Goal: Task Accomplishment & Management: Use online tool/utility

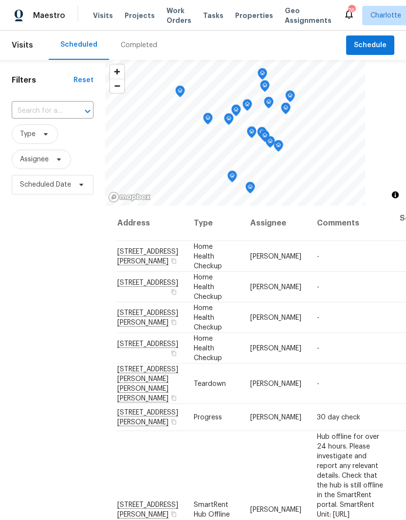
click at [143, 31] on div "Completed" at bounding box center [139, 45] width 60 height 29
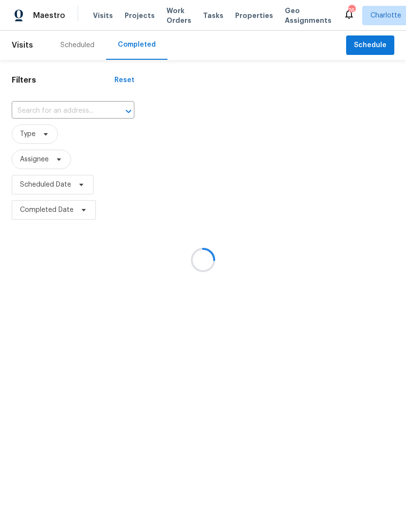
click at [81, 43] on div at bounding box center [203, 260] width 406 height 520
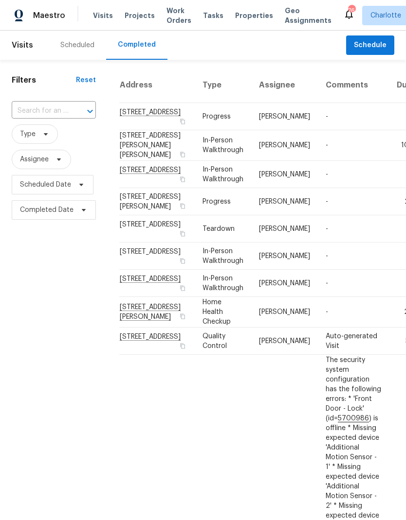
click at [146, 15] on span "Projects" at bounding box center [140, 16] width 30 height 10
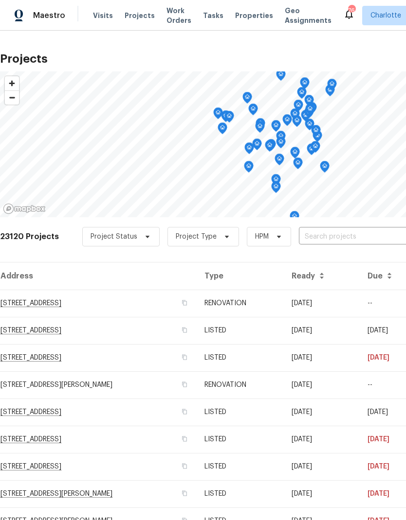
click at [357, 236] on input "text" at bounding box center [354, 237] width 111 height 15
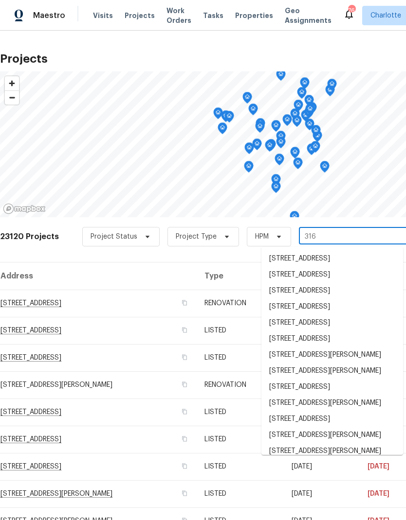
type input "316 e"
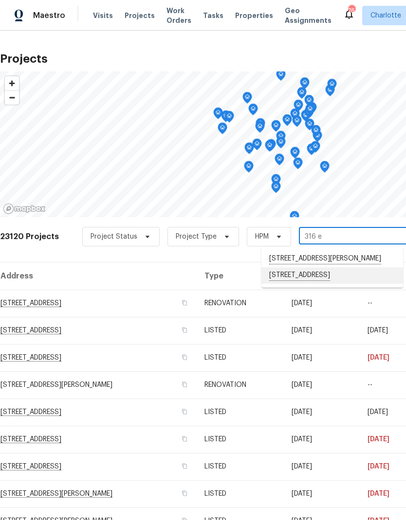
click at [298, 284] on li "316 Epperstone Ln, Matthews, NC 28105" at bounding box center [332, 276] width 142 height 17
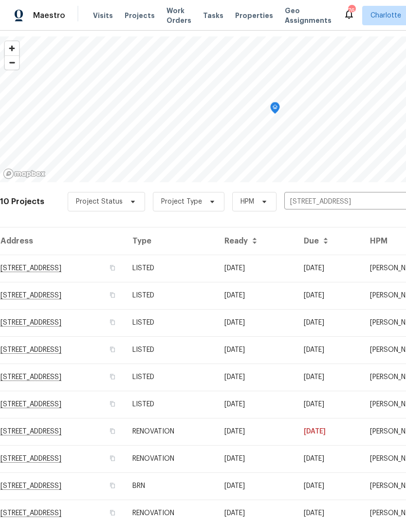
scroll to position [35, 0]
click at [48, 271] on td "316 Epperstone Ln, Matthews, NC 28105" at bounding box center [62, 268] width 125 height 27
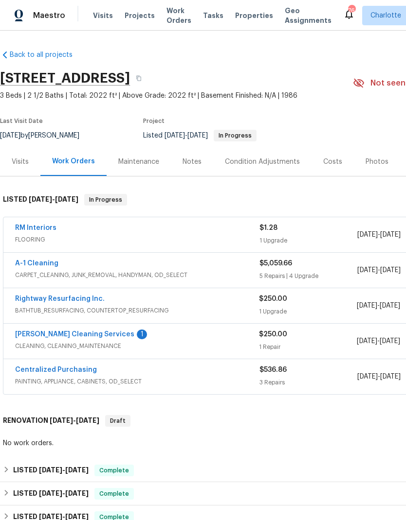
click at [47, 337] on link "DePascale Cleaning Services" at bounding box center [74, 334] width 119 height 7
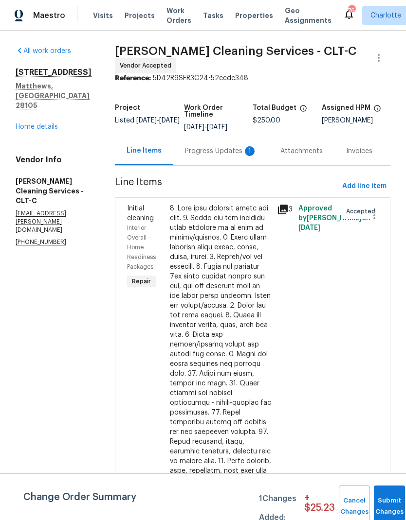
click at [230, 149] on div "Progress Updates 1" at bounding box center [221, 151] width 72 height 10
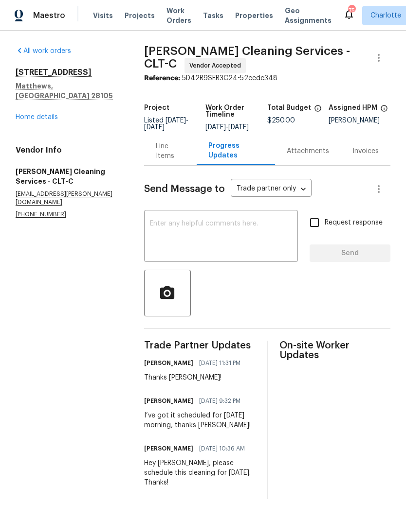
click at [25, 114] on link "Home details" at bounding box center [37, 117] width 42 height 7
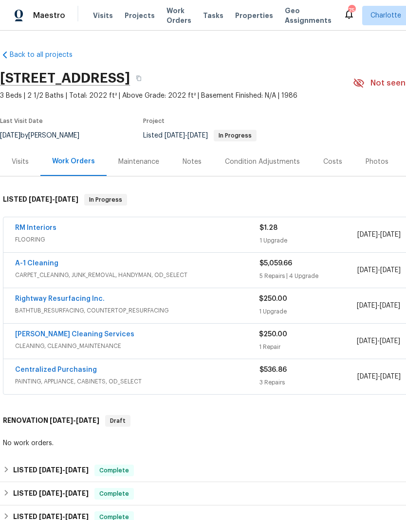
click at [30, 230] on link "RM Interiors" at bounding box center [35, 228] width 41 height 7
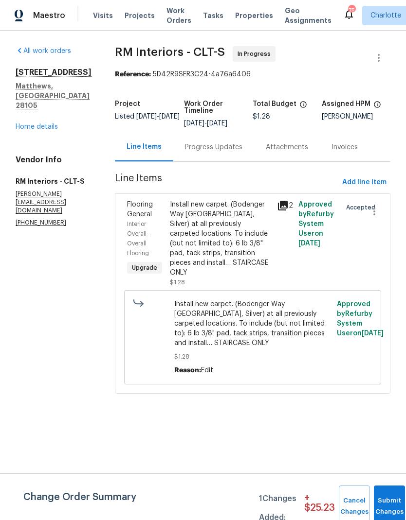
click at [216, 233] on div "Install new carpet. (Bodenger Way 945 Winter Ash, Silver) at all previously car…" at bounding box center [220, 239] width 101 height 78
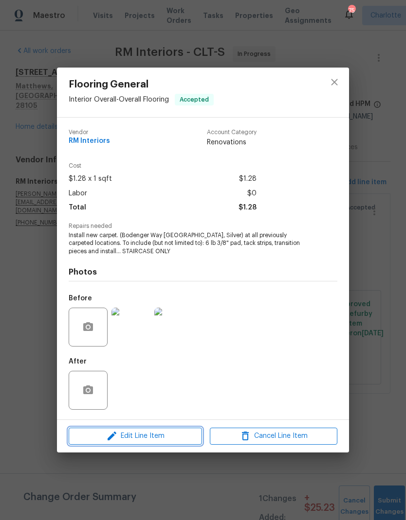
click at [170, 442] on span "Edit Line Item" at bounding box center [134, 436] width 127 height 12
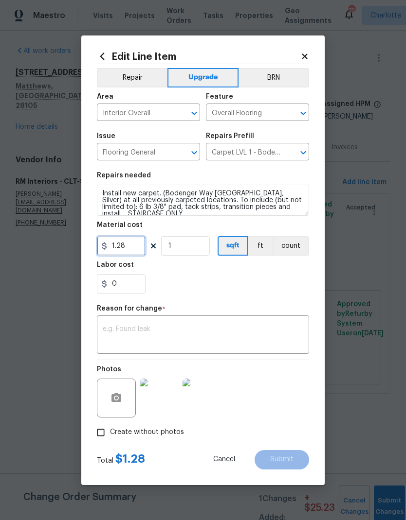
click at [143, 248] on input "1.28" at bounding box center [121, 245] width 49 height 19
type input "163.95"
click at [227, 333] on textarea at bounding box center [203, 336] width 200 height 20
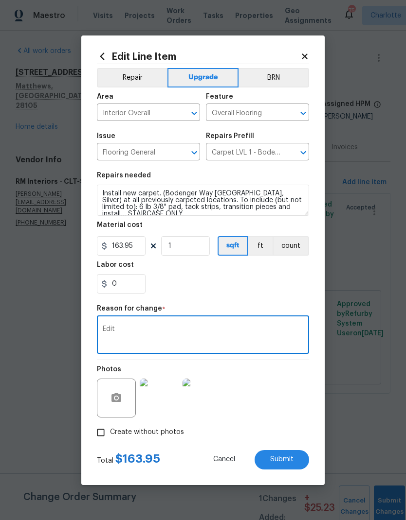
type textarea "Edit"
click at [284, 465] on button "Submit" at bounding box center [281, 459] width 54 height 19
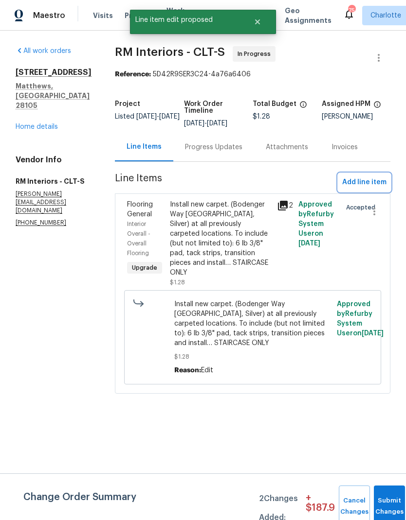
click at [364, 184] on span "Add line item" at bounding box center [364, 183] width 44 height 12
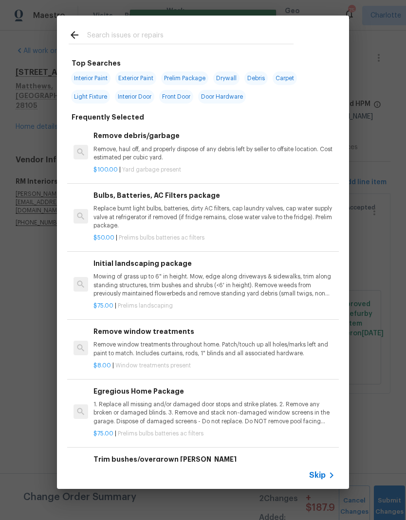
click at [232, 36] on input "text" at bounding box center [190, 36] width 206 height 15
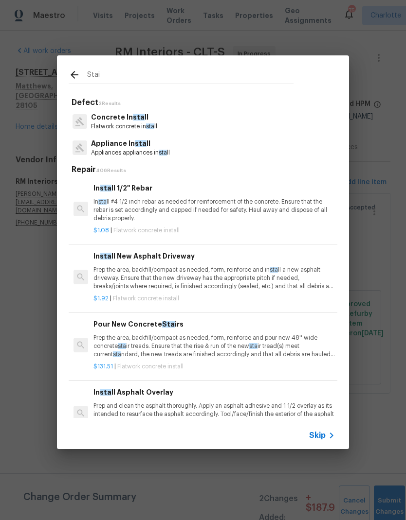
type input "Stair"
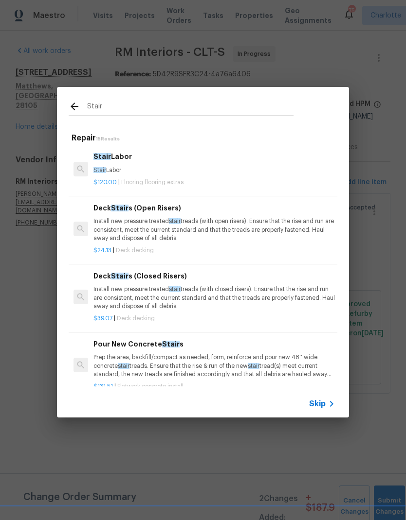
click at [115, 172] on p "Stair Labor" at bounding box center [213, 170] width 241 height 8
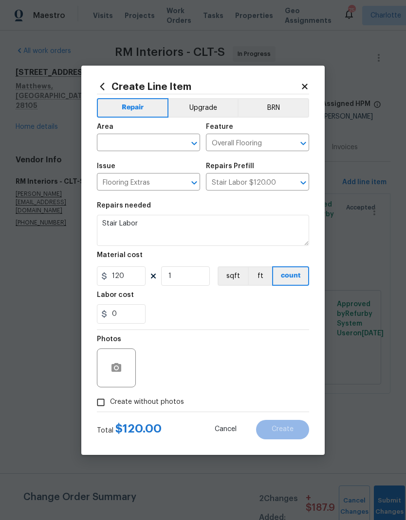
click at [145, 144] on input "text" at bounding box center [135, 143] width 76 height 15
click at [166, 186] on li "Interior Overall" at bounding box center [148, 181] width 103 height 16
type input "Interior Overall"
click at [207, 104] on button "Upgrade" at bounding box center [203, 107] width 70 height 19
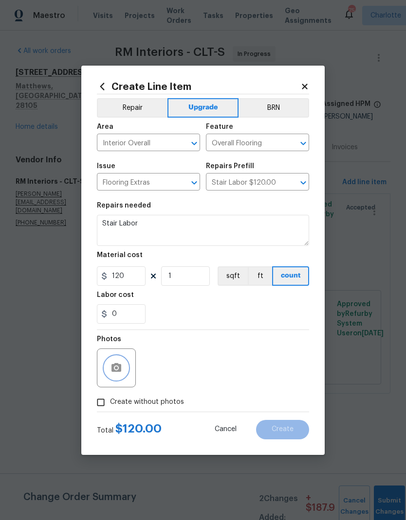
click at [115, 368] on circle "button" at bounding box center [116, 367] width 3 height 3
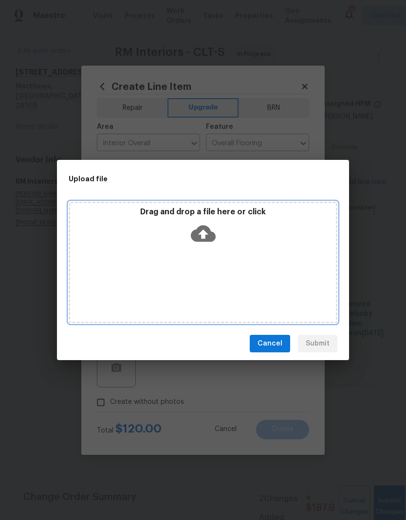
click at [197, 236] on icon at bounding box center [203, 234] width 25 height 17
click at [204, 234] on icon at bounding box center [203, 233] width 25 height 25
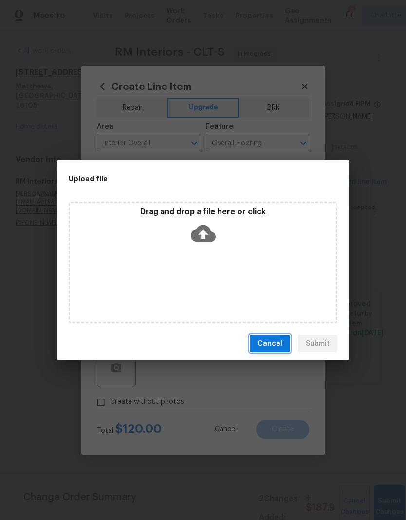
click at [275, 348] on span "Cancel" at bounding box center [269, 344] width 25 height 12
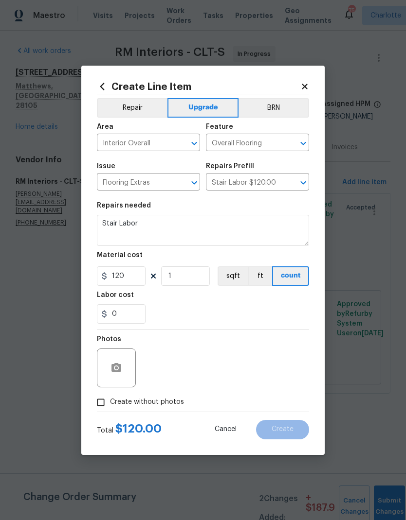
click at [207, 364] on div "Photos" at bounding box center [203, 361] width 212 height 63
click at [99, 409] on input "Create without photos" at bounding box center [100, 402] width 18 height 18
checkbox input "true"
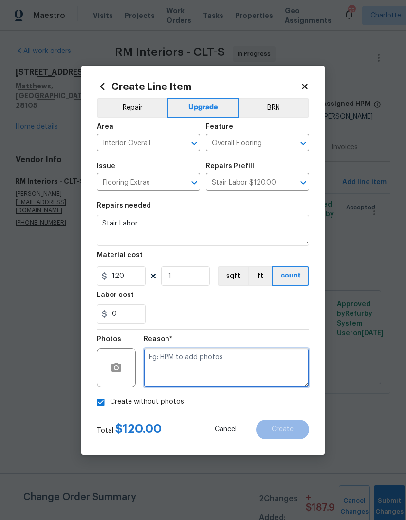
click at [205, 370] on textarea at bounding box center [225, 368] width 165 height 39
type textarea "N/A"
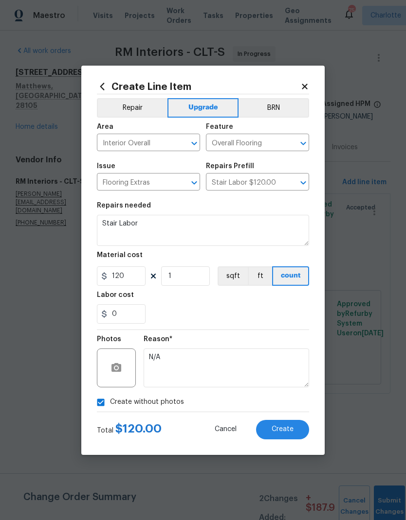
click at [287, 437] on button "Create" at bounding box center [282, 429] width 53 height 19
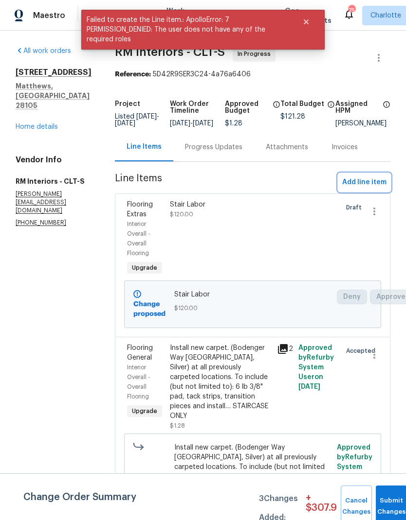
click at [369, 186] on span "Add line item" at bounding box center [364, 183] width 44 height 12
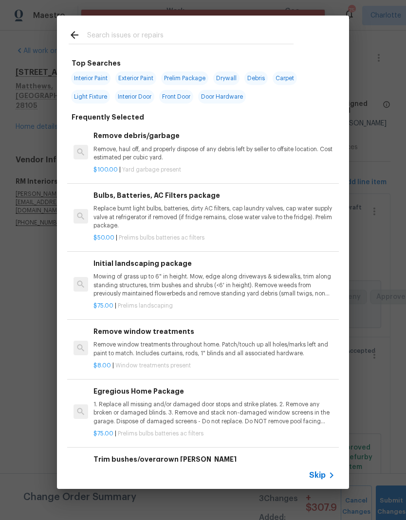
click at [231, 34] on input "text" at bounding box center [190, 36] width 206 height 15
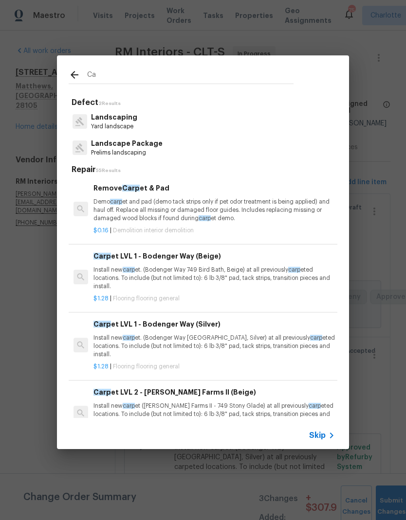
type input "C"
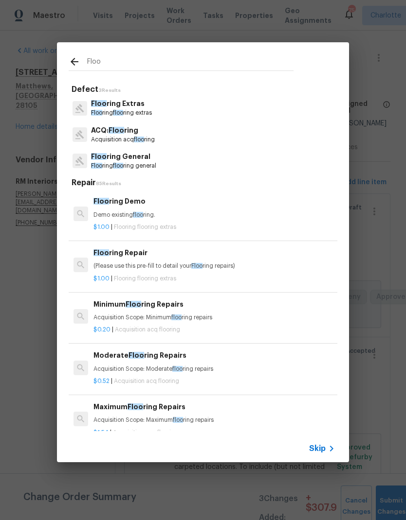
type input "Floor"
click at [150, 109] on p "Floor ing floor ing extras" at bounding box center [121, 113] width 61 height 8
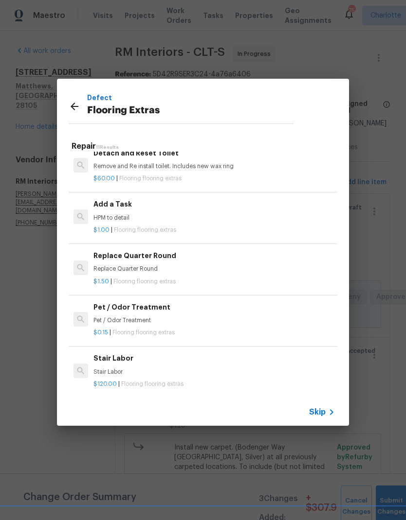
scroll to position [320, 0]
click at [142, 209] on div "Add a Task HPM to detail" at bounding box center [213, 210] width 241 height 23
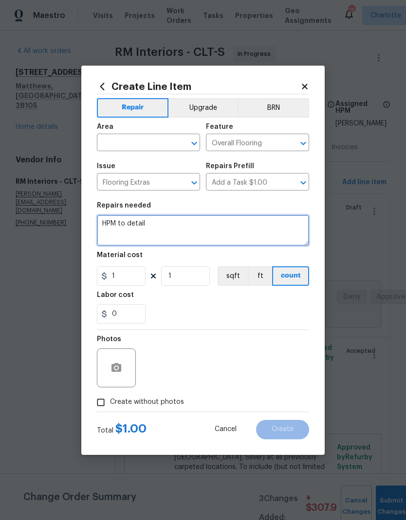
click at [175, 231] on textarea "HPM to detail" at bounding box center [203, 230] width 212 height 31
type textarea "H"
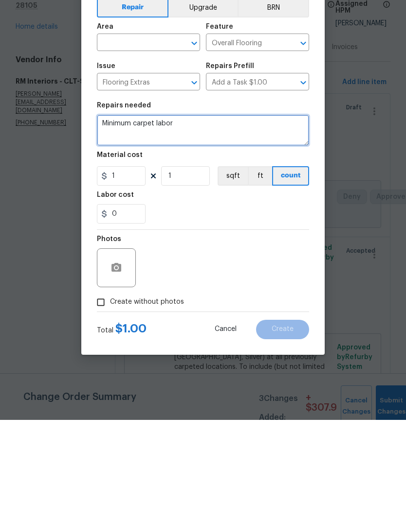
type textarea "Minimum carpet labor"
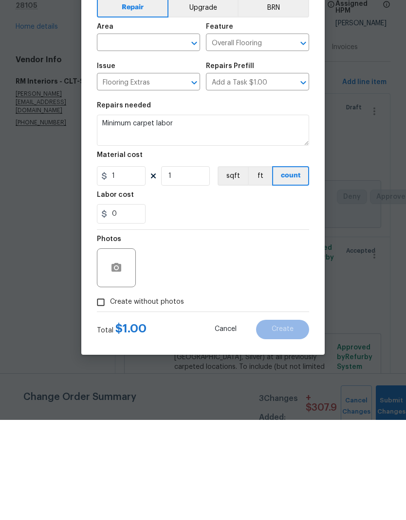
click at [102, 393] on input "Create without photos" at bounding box center [100, 402] width 18 height 18
checkbox input "true"
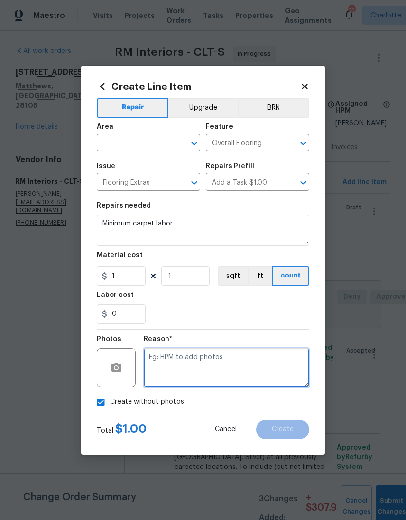
click at [210, 371] on textarea at bounding box center [225, 368] width 165 height 39
type textarea "N/A"
click at [148, 148] on input "text" at bounding box center [135, 143] width 76 height 15
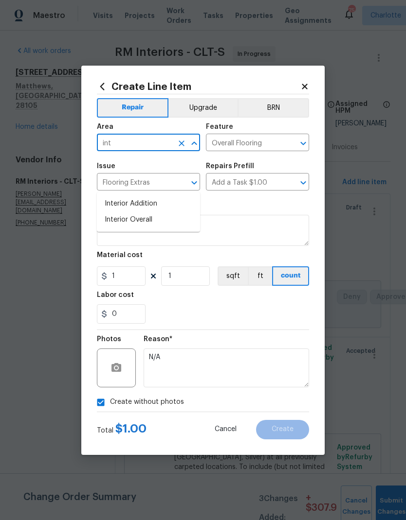
click at [159, 212] on li "Interior Overall" at bounding box center [148, 220] width 103 height 16
type input "Interior Overall"
click at [211, 105] on button "Upgrade" at bounding box center [203, 107] width 70 height 19
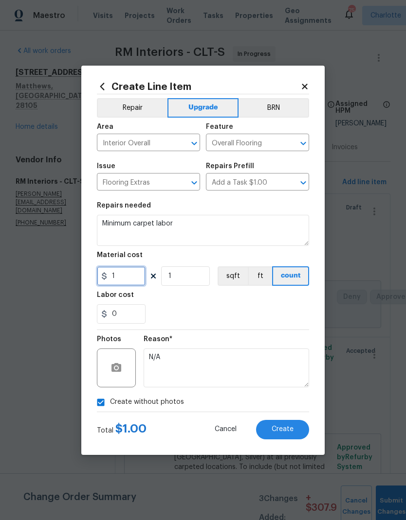
click at [137, 275] on input "1" at bounding box center [121, 276] width 49 height 19
type input "125"
click at [262, 331] on div "Reason* N/A" at bounding box center [225, 361] width 165 height 63
click at [273, 314] on div "0" at bounding box center [203, 313] width 212 height 19
click at [287, 433] on span "Create" at bounding box center [282, 429] width 22 height 7
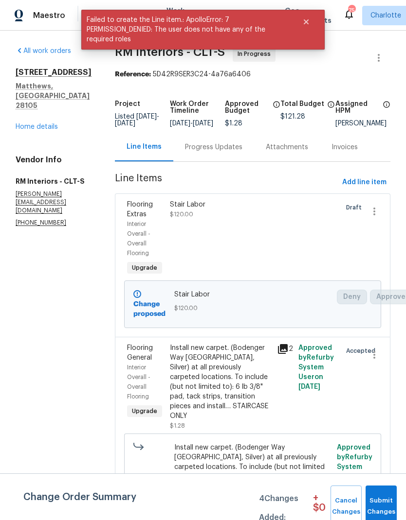
scroll to position [0, 0]
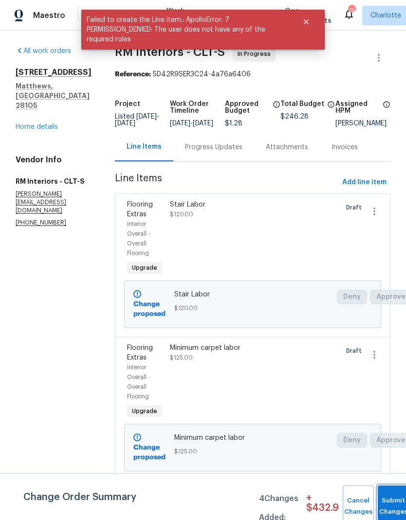
click at [393, 502] on button "Submit Changes" at bounding box center [392, 507] width 31 height 42
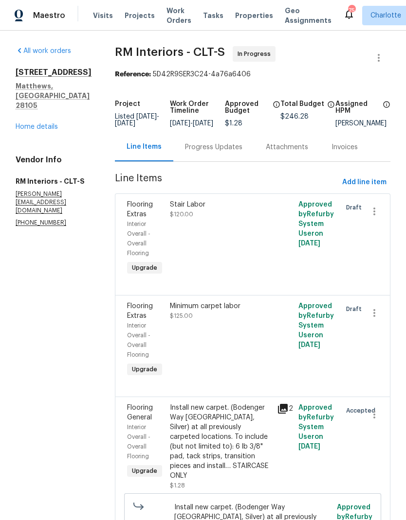
click at [20, 124] on link "Home details" at bounding box center [37, 127] width 42 height 7
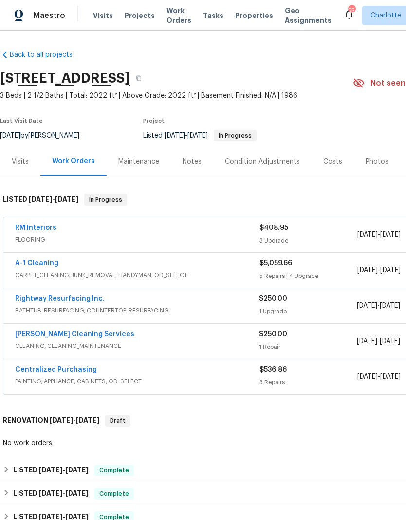
click at [49, 18] on span "Maestro" at bounding box center [49, 16] width 32 height 10
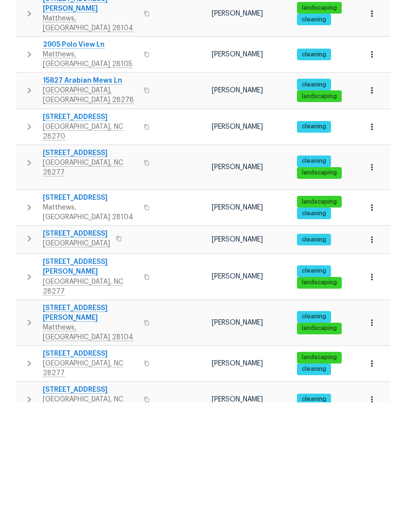
scroll to position [39, 0]
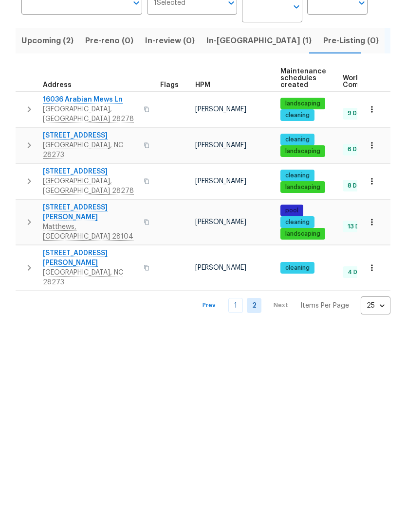
click at [239, 415] on link "1" at bounding box center [235, 422] width 15 height 15
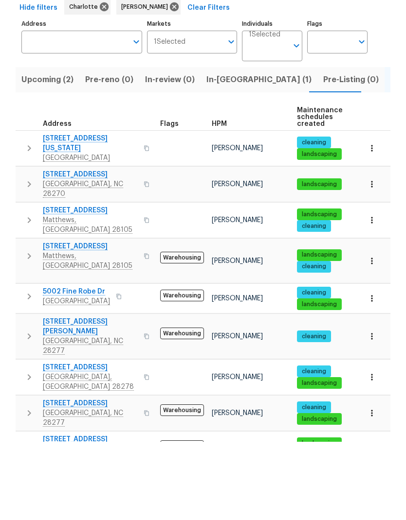
click at [226, 151] on span "In-reno (1)" at bounding box center [258, 158] width 105 height 14
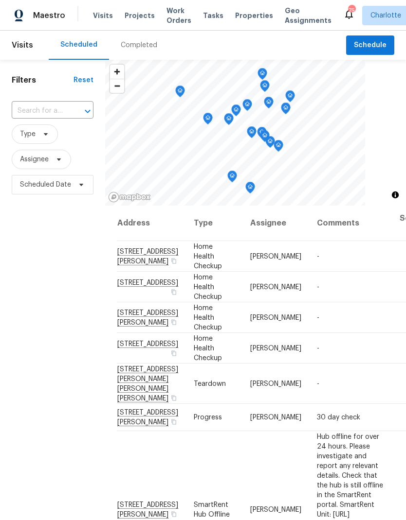
click at [130, 19] on span "Projects" at bounding box center [140, 16] width 30 height 10
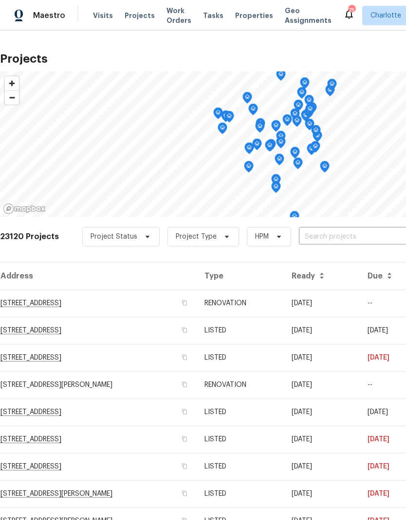
click at [359, 242] on input "text" at bounding box center [354, 237] width 111 height 15
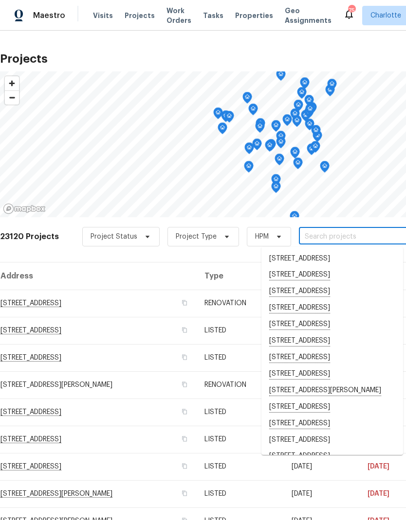
type input "3"
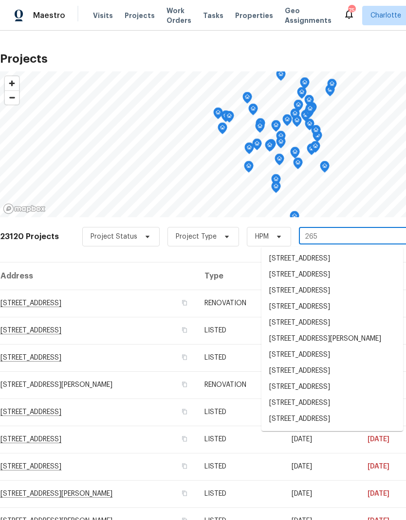
type input "2650"
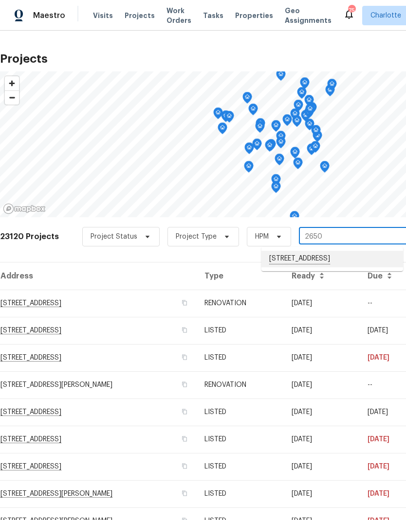
click at [344, 260] on li "2650 Whisper Ridge Ln, Matthews, NC 28105" at bounding box center [332, 259] width 142 height 17
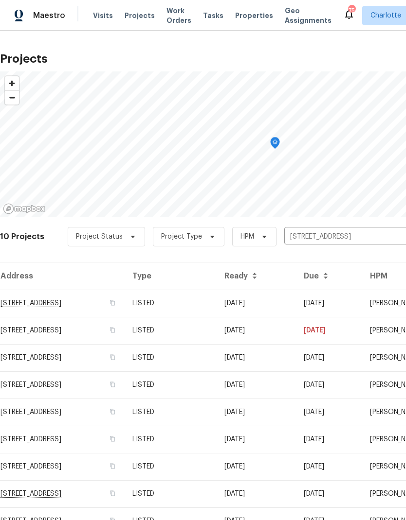
click at [30, 300] on td "2650 Whisper Ridge Ln, Matthews, NC 28105" at bounding box center [62, 303] width 125 height 27
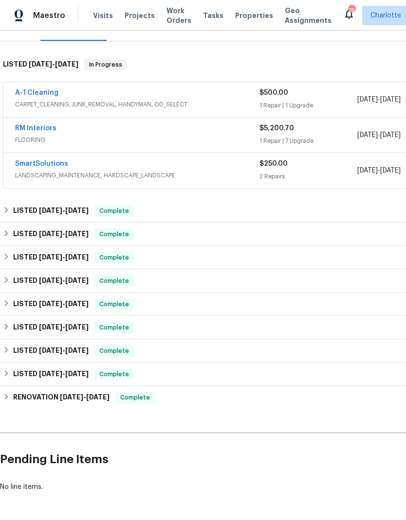
scroll to position [134, 0]
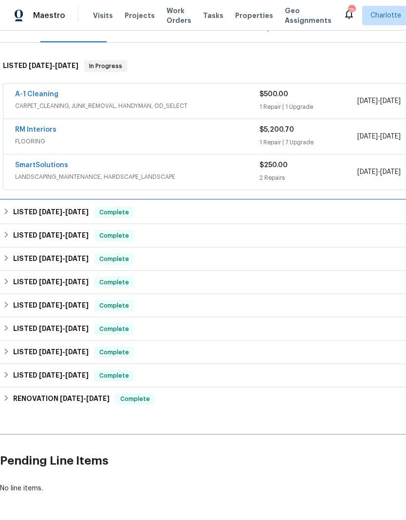
click at [17, 211] on h6 "LISTED 7/31/25 - 8/4/25" at bounding box center [50, 213] width 75 height 12
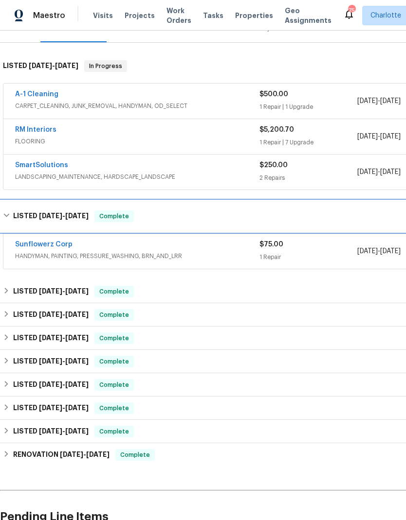
click at [17, 216] on h6 "LISTED 7/31/25 - 8/4/25" at bounding box center [50, 217] width 75 height 12
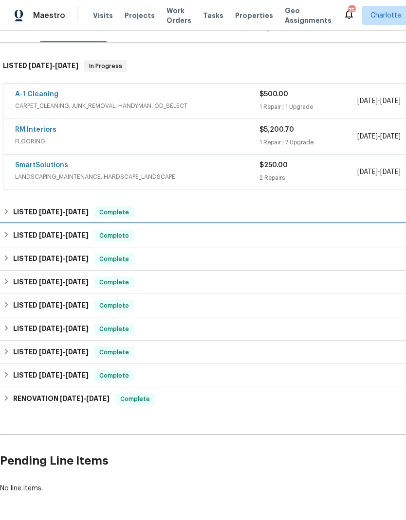
click at [14, 232] on h6 "LISTED 6/30/25 - 7/3/25" at bounding box center [50, 236] width 75 height 12
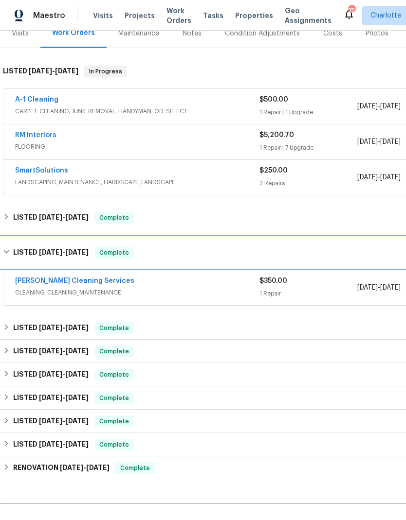
scroll to position [128, 0]
click at [15, 250] on h6 "LISTED 6/30/25 - 7/3/25" at bounding box center [50, 254] width 75 height 12
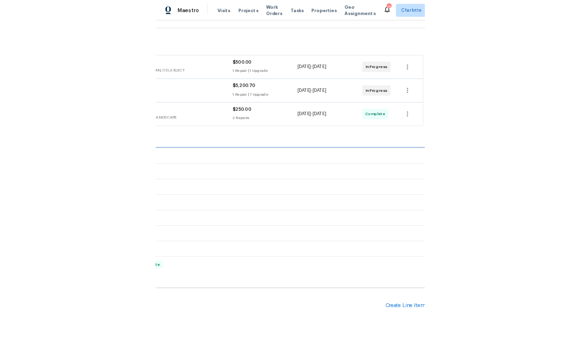
scroll to position [134, 144]
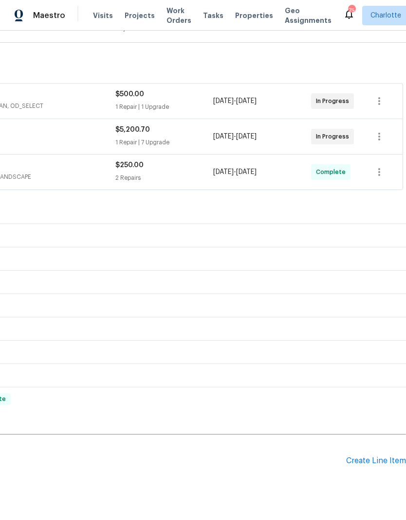
click at [383, 464] on div "Create Line Item" at bounding box center [376, 461] width 60 height 9
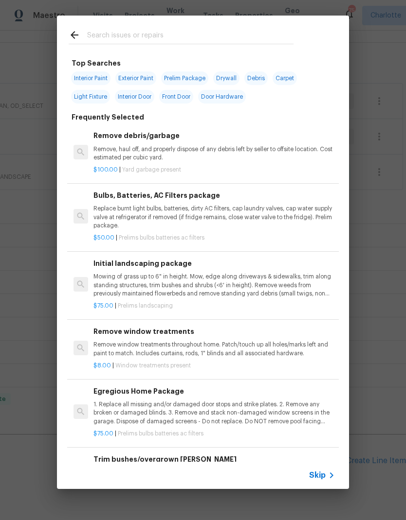
click at [244, 23] on div at bounding box center [181, 35] width 248 height 38
click at [243, 30] on input "text" at bounding box center [190, 36] width 206 height 15
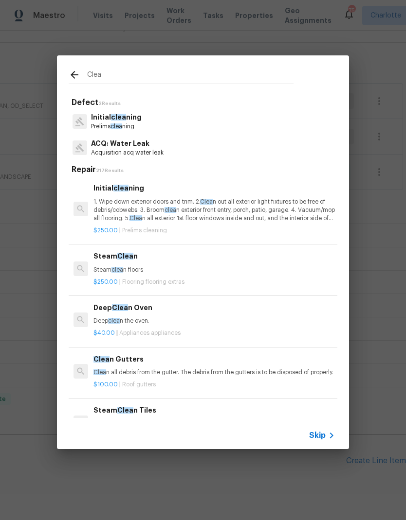
type input "Clean"
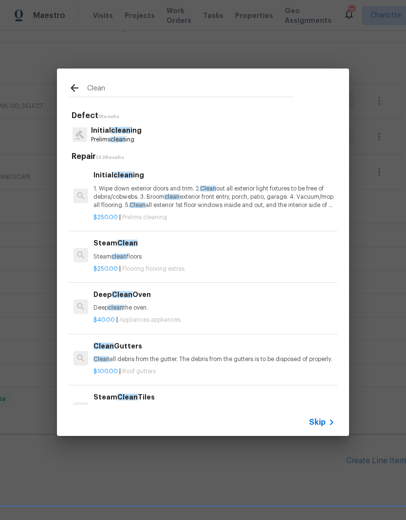
click at [145, 204] on span "Clean" at bounding box center [137, 205] width 16 height 6
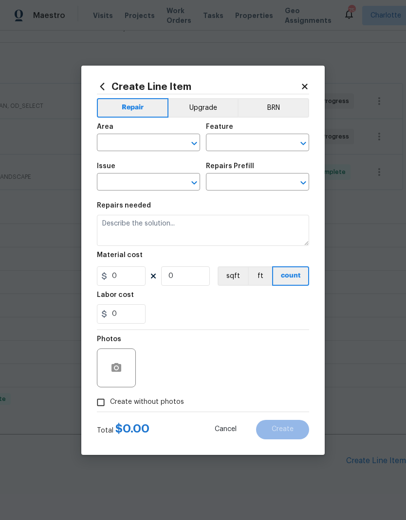
type input "Home Readiness Packages"
type input "Initial cleaning"
type input "Initial cleaning $250.00"
type textarea "1. Wipe down exterior doors and trim. 2. Clean out all exterior light fixtures …"
type input "250"
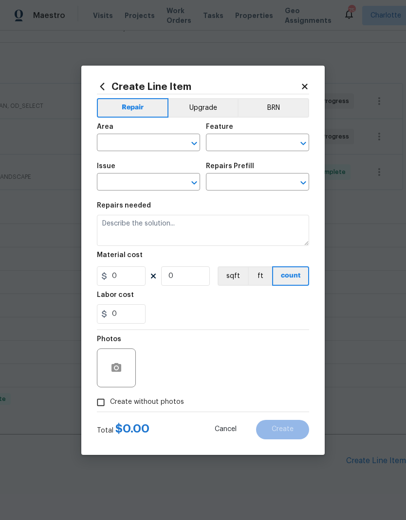
type input "1"
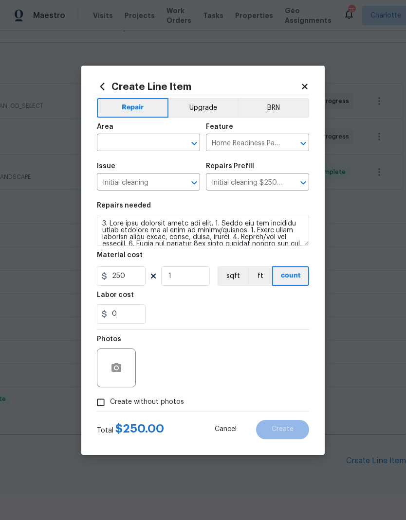
click at [126, 143] on input "text" at bounding box center [135, 143] width 76 height 15
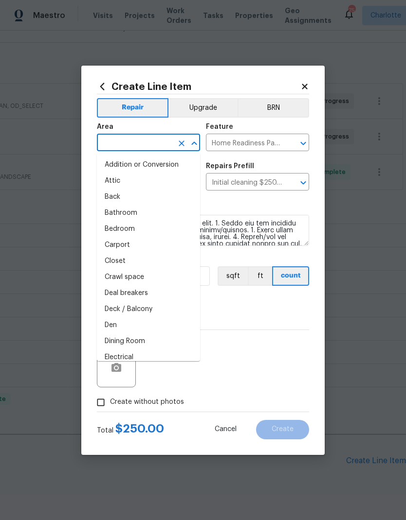
click at [126, 143] on input "text" at bounding box center [135, 143] width 76 height 15
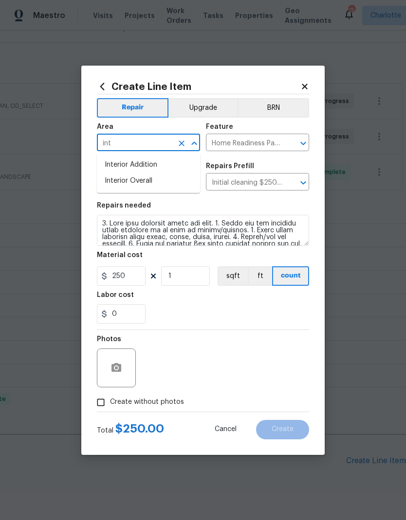
click at [172, 188] on li "Interior Overall" at bounding box center [148, 181] width 103 height 16
type input "Interior Overall"
click at [138, 268] on input "250" at bounding box center [121, 276] width 49 height 19
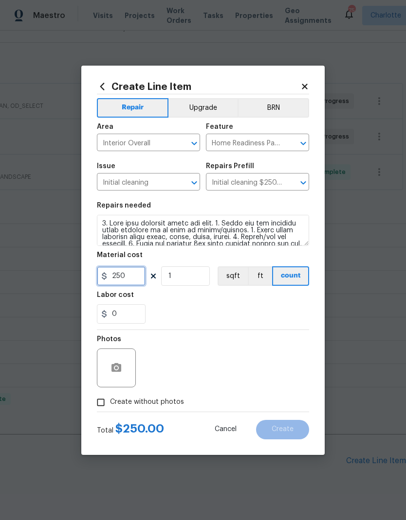
click at [120, 277] on input "250" at bounding box center [121, 276] width 49 height 19
click at [119, 277] on input "250" at bounding box center [121, 276] width 49 height 19
type input "350"
click at [117, 380] on button "button" at bounding box center [116, 368] width 23 height 23
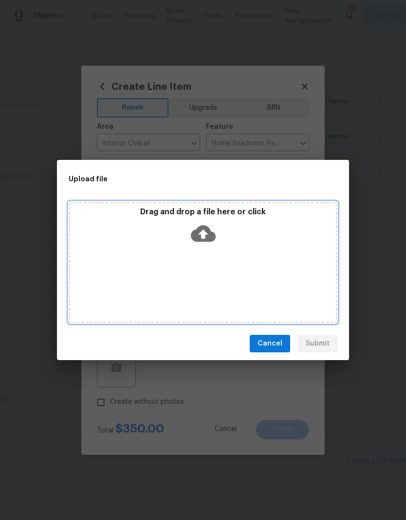
click at [200, 224] on icon at bounding box center [203, 233] width 25 height 25
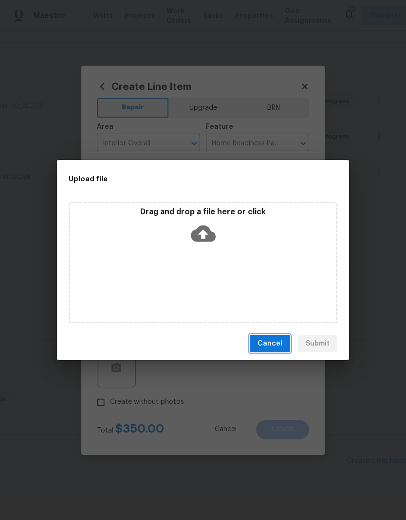
click at [273, 347] on span "Cancel" at bounding box center [269, 344] width 25 height 12
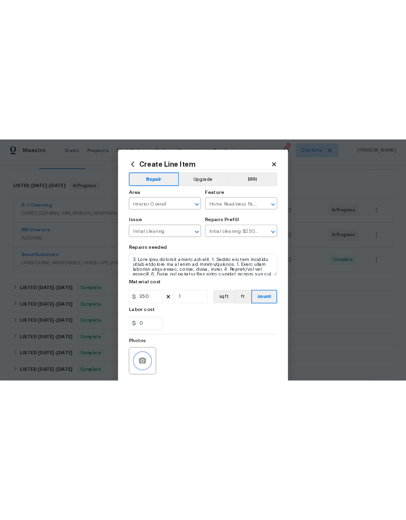
scroll to position [0, 0]
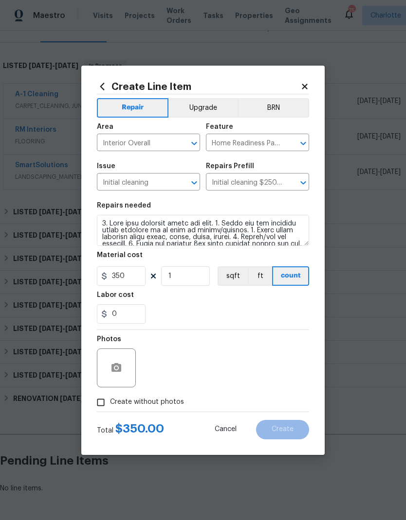
click at [302, 86] on icon at bounding box center [304, 86] width 9 height 9
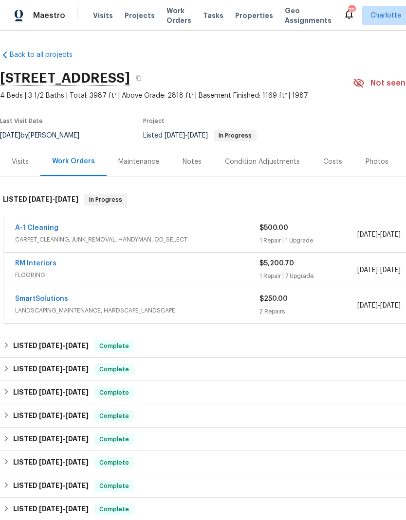
click at [34, 21] on div "Maestro" at bounding box center [32, 15] width 65 height 19
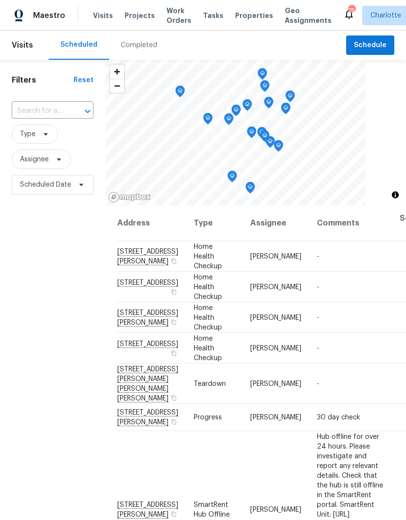
click at [172, 17] on span "Work Orders" at bounding box center [178, 15] width 25 height 19
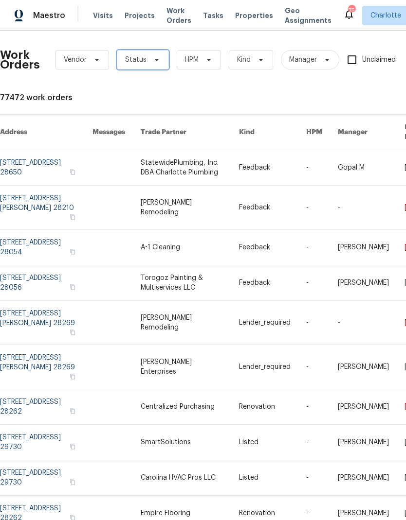
click at [157, 64] on span "Status" at bounding box center [143, 59] width 52 height 19
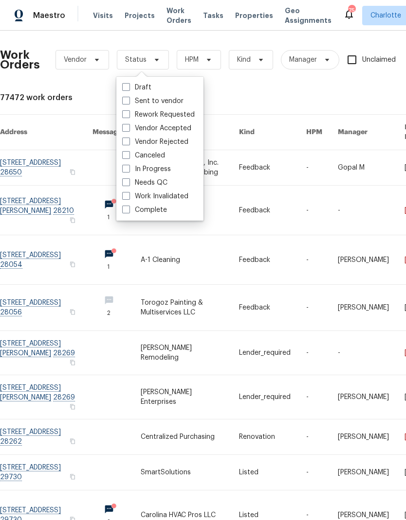
click at [162, 187] on label "Needs QC" at bounding box center [144, 183] width 45 height 10
click at [128, 184] on input "Needs QC" at bounding box center [125, 181] width 6 height 6
checkbox input "true"
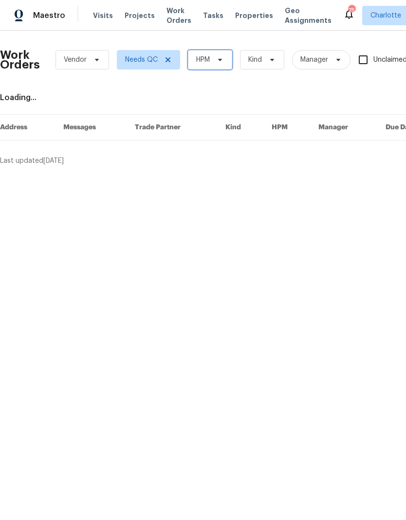
click at [216, 65] on span "HPM" at bounding box center [210, 59] width 44 height 19
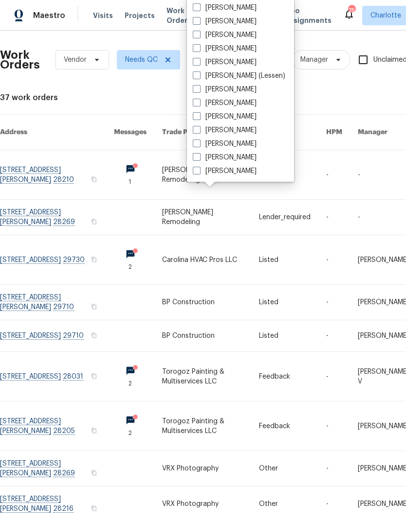
scroll to position [121, 0]
click at [232, 176] on label "[PERSON_NAME]" at bounding box center [225, 171] width 64 height 10
click at [199, 173] on input "[PERSON_NAME]" at bounding box center [196, 169] width 6 height 6
checkbox input "true"
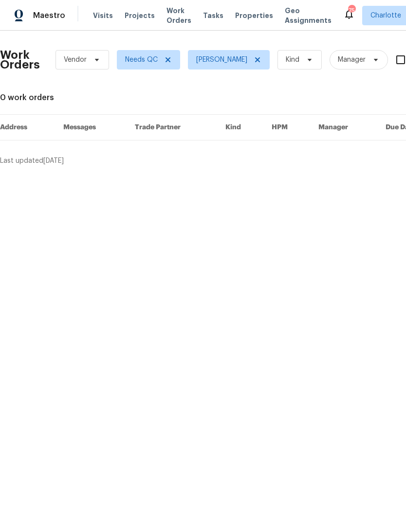
click at [49, 23] on div "Maestro" at bounding box center [32, 15] width 65 height 19
